Goal: Use online tool/utility: Utilize a website feature to perform a specific function

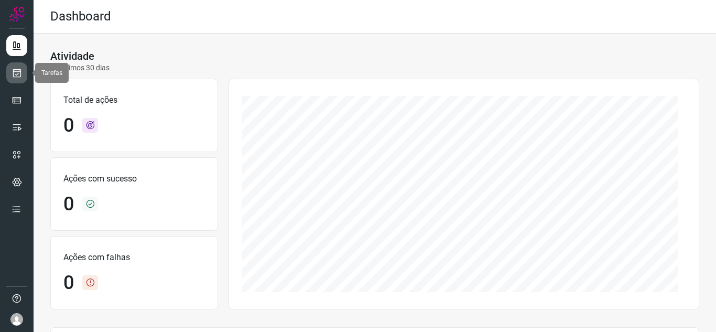
click at [11, 75] on link at bounding box center [16, 72] width 21 height 21
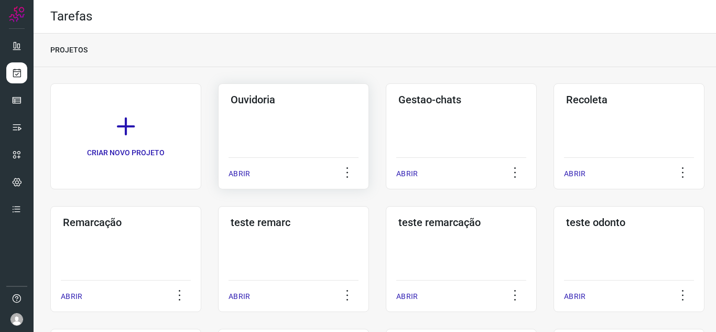
click at [236, 168] on div "ABRIR" at bounding box center [294, 170] width 130 height 26
click at [386, 172] on div "Ouvidoria ABRIR" at bounding box center [461, 136] width 151 height 106
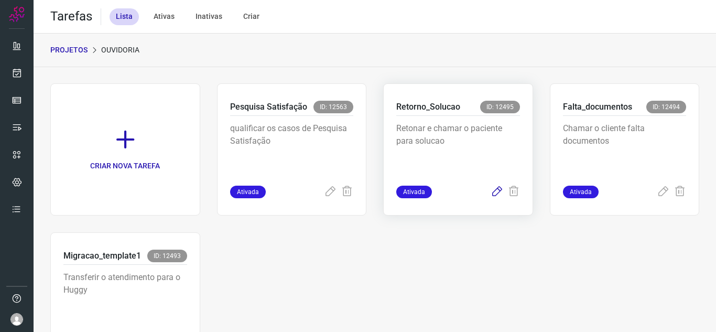
click at [495, 189] on icon at bounding box center [497, 192] width 13 height 13
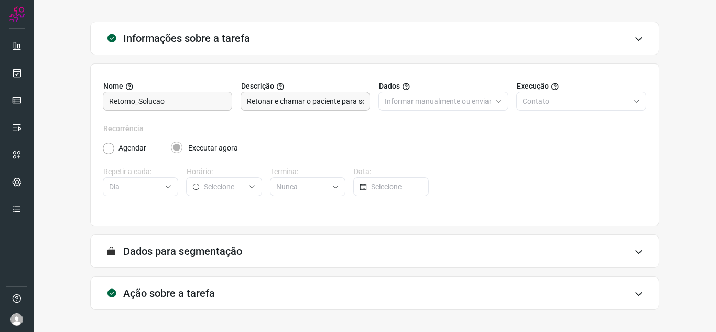
scroll to position [78, 0]
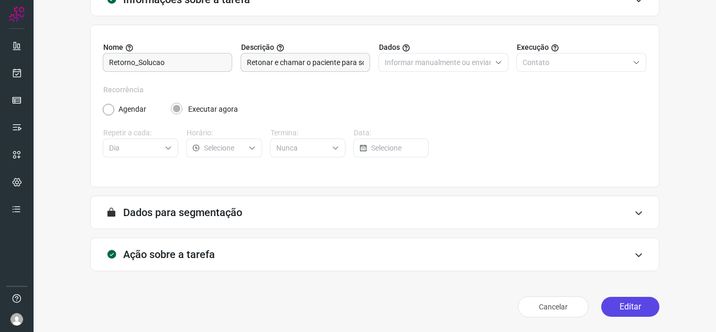
click at [625, 301] on button "Editar" at bounding box center [630, 307] width 58 height 20
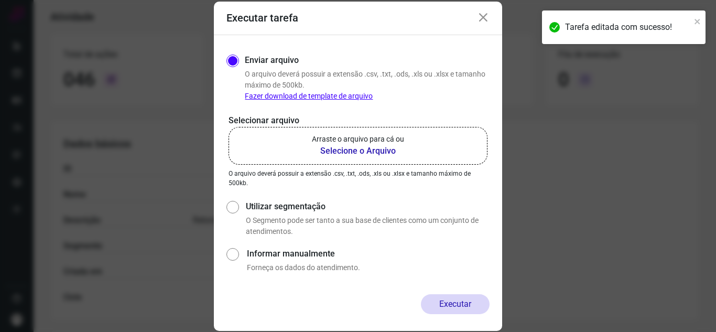
click at [306, 153] on label "Arraste o arquivo para cá ou Selecione o Arquivo" at bounding box center [358, 146] width 259 height 38
click at [0, 0] on input "Arraste o arquivo para cá ou Selecione o Arquivo" at bounding box center [0, 0] width 0 height 0
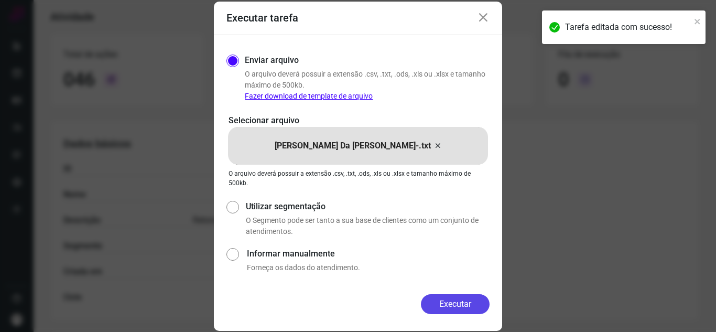
click at [469, 307] on button "Executar" at bounding box center [455, 304] width 69 height 20
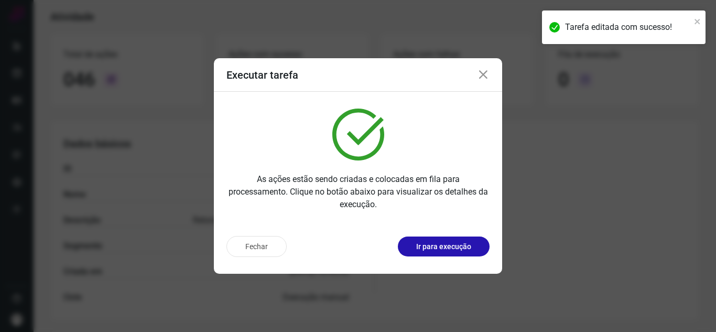
click at [476, 242] on button "Ir para execução" at bounding box center [444, 246] width 92 height 20
